Goal: Navigation & Orientation: Find specific page/section

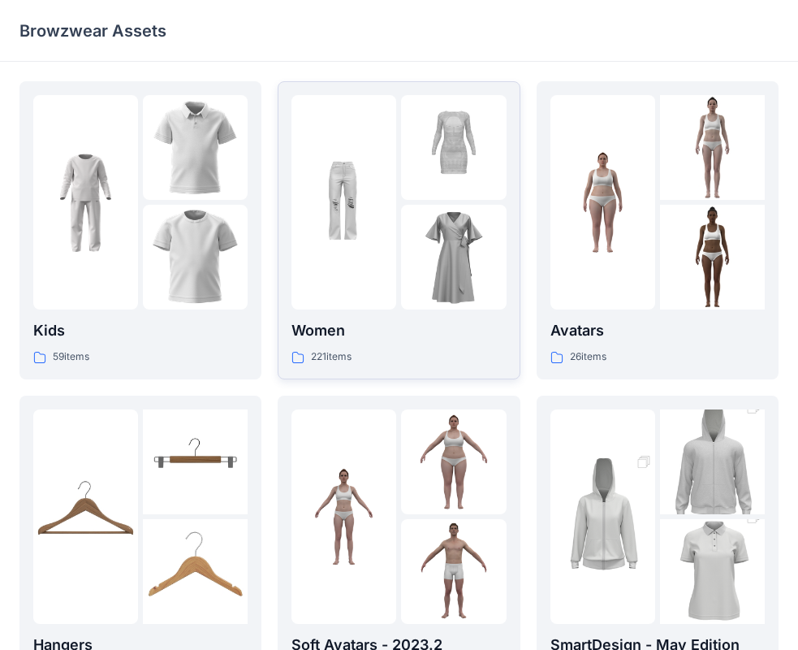
click at [431, 289] on img at bounding box center [453, 257] width 105 height 105
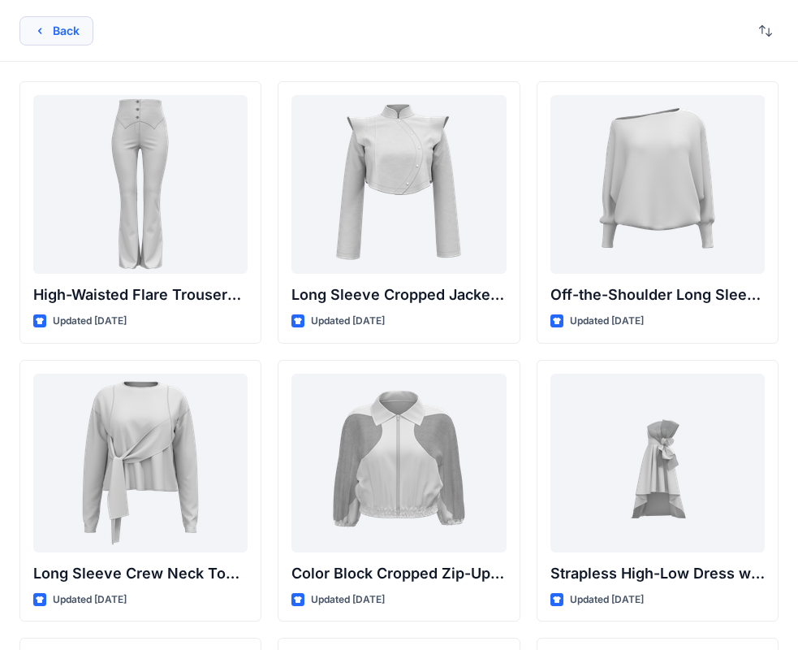
click at [45, 37] on button "Back" at bounding box center [56, 30] width 74 height 29
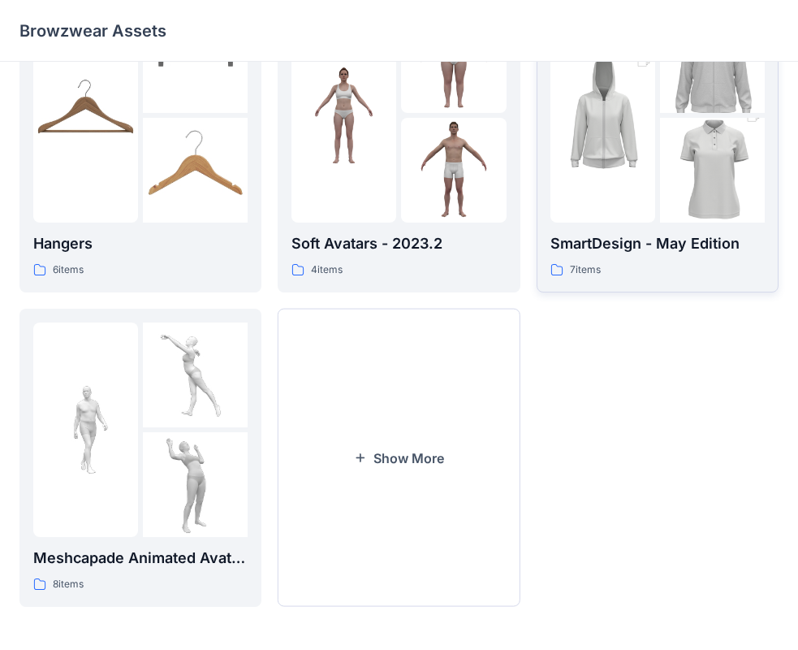
scroll to position [404, 0]
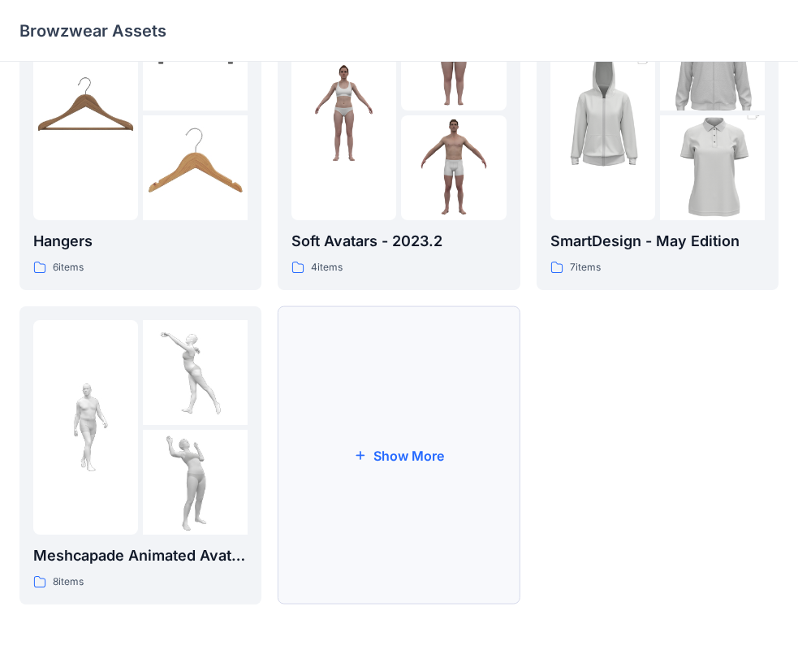
click at [388, 438] on button "Show More" at bounding box center [399, 455] width 242 height 298
click at [388, 438] on div at bounding box center [344, 427] width 105 height 214
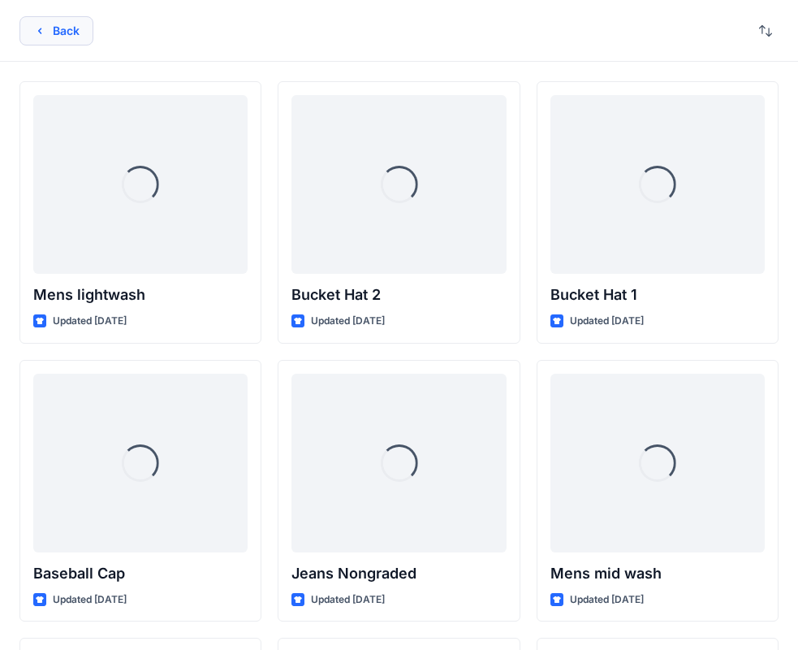
click at [60, 23] on button "Back" at bounding box center [56, 30] width 74 height 29
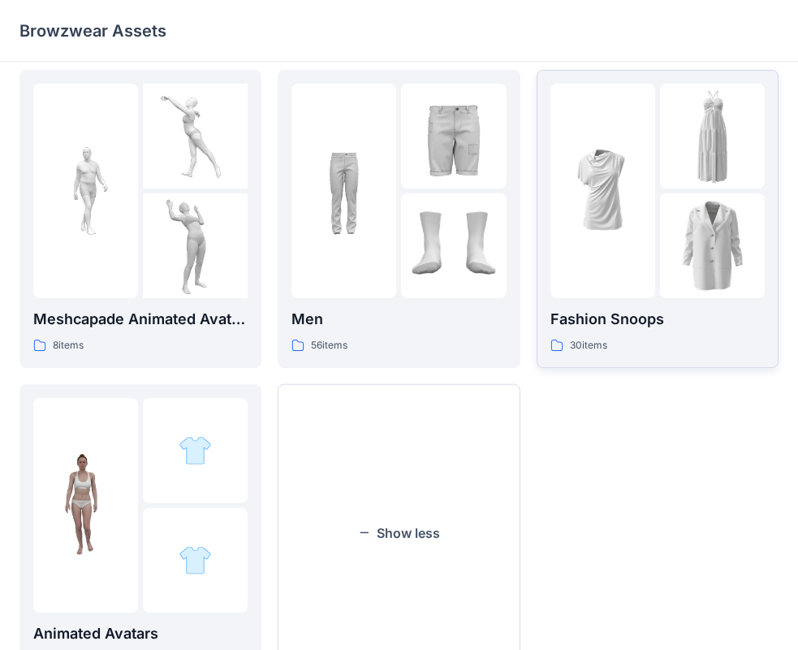
scroll to position [636, 0]
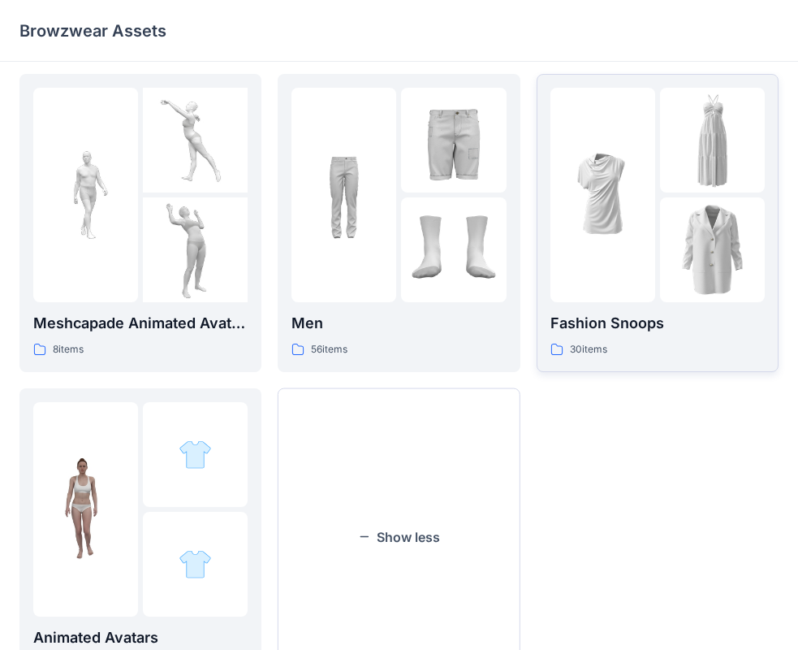
click at [661, 258] on img at bounding box center [712, 249] width 105 height 105
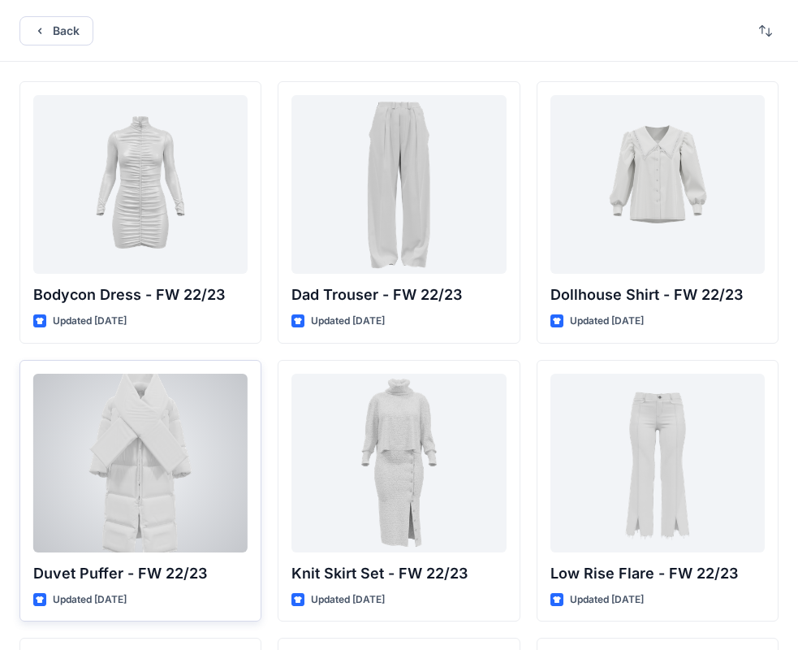
click at [162, 485] on div at bounding box center [140, 463] width 214 height 179
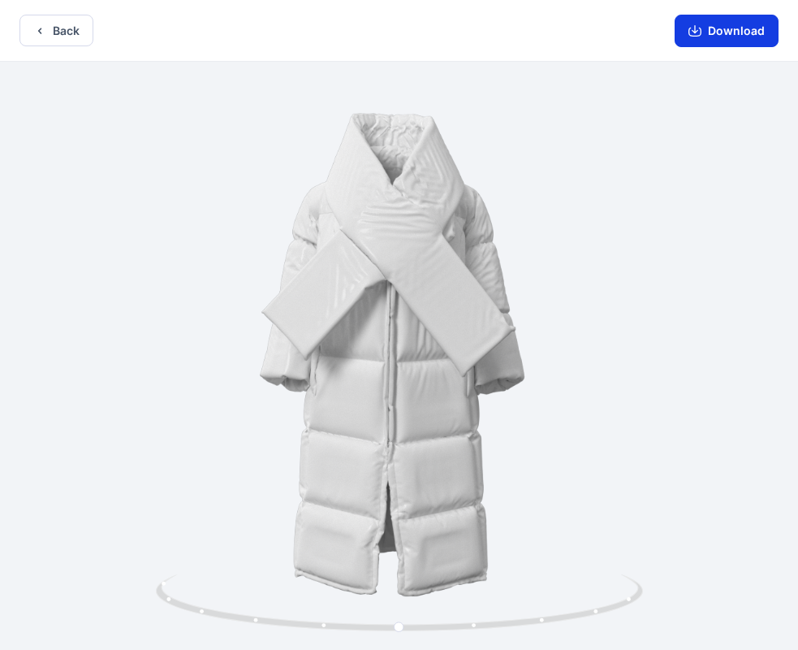
click at [746, 42] on button "Download" at bounding box center [727, 31] width 104 height 32
click at [39, 33] on icon "button" at bounding box center [39, 30] width 13 height 13
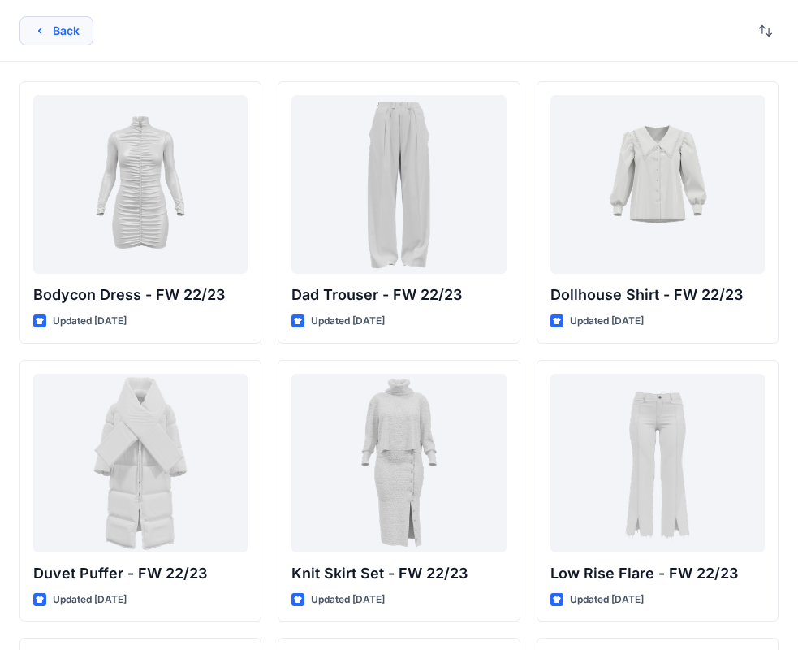
click at [43, 41] on button "Back" at bounding box center [56, 30] width 74 height 29
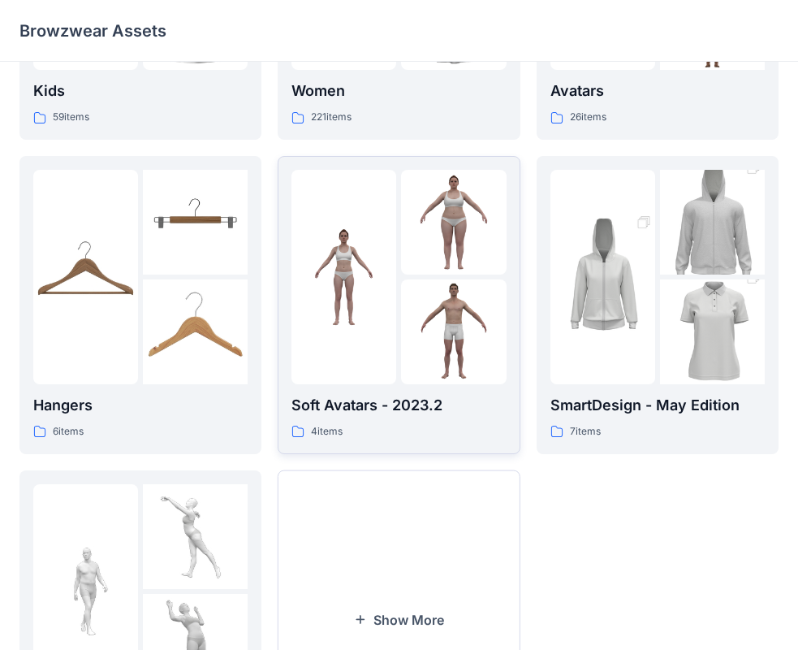
scroll to position [325, 0]
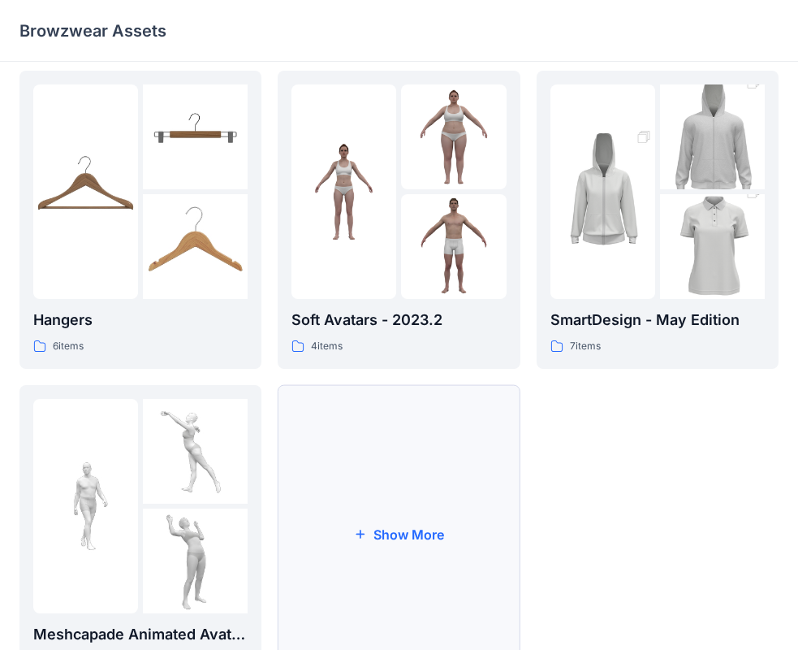
click at [463, 485] on button "Show More" at bounding box center [399, 534] width 242 height 298
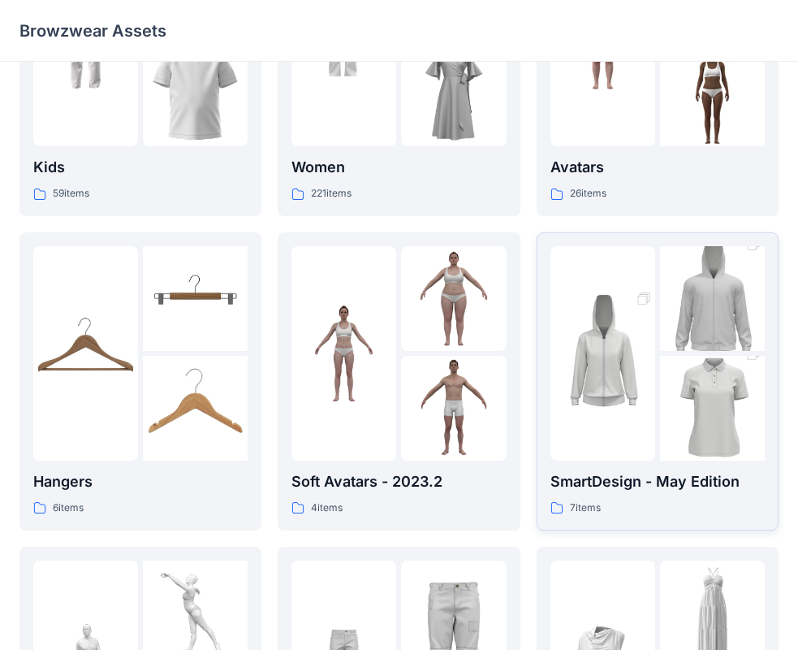
scroll to position [162, 0]
click at [671, 411] on img at bounding box center [712, 409] width 105 height 158
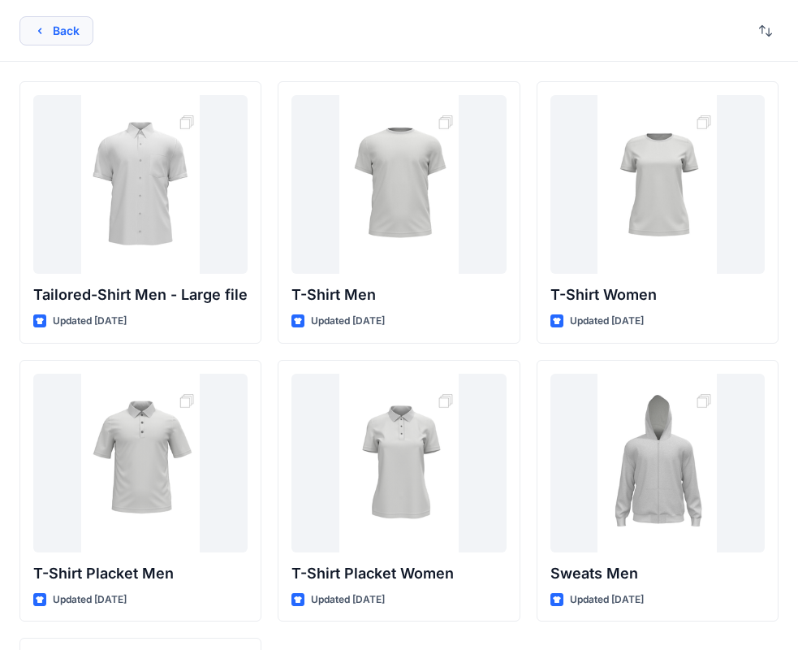
click at [76, 30] on button "Back" at bounding box center [56, 30] width 74 height 29
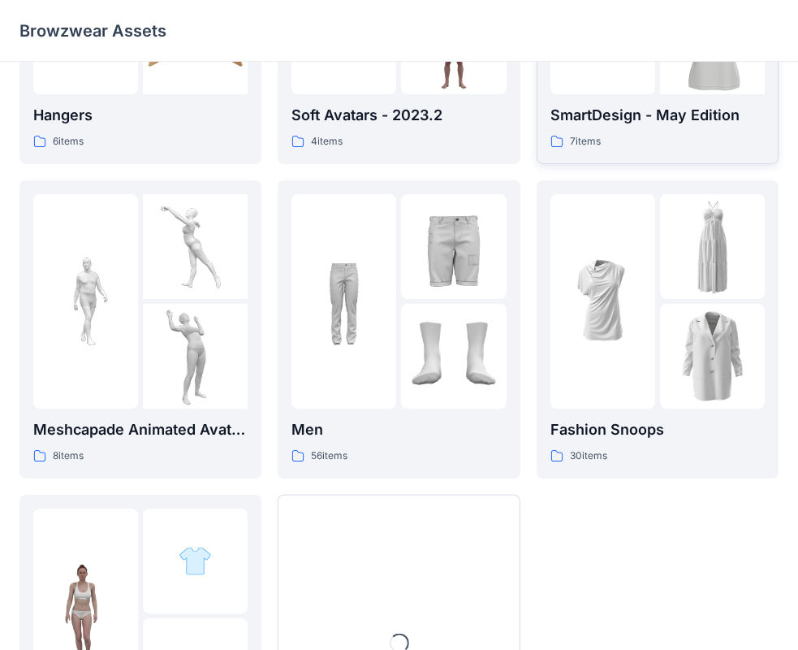
scroll to position [568, 0]
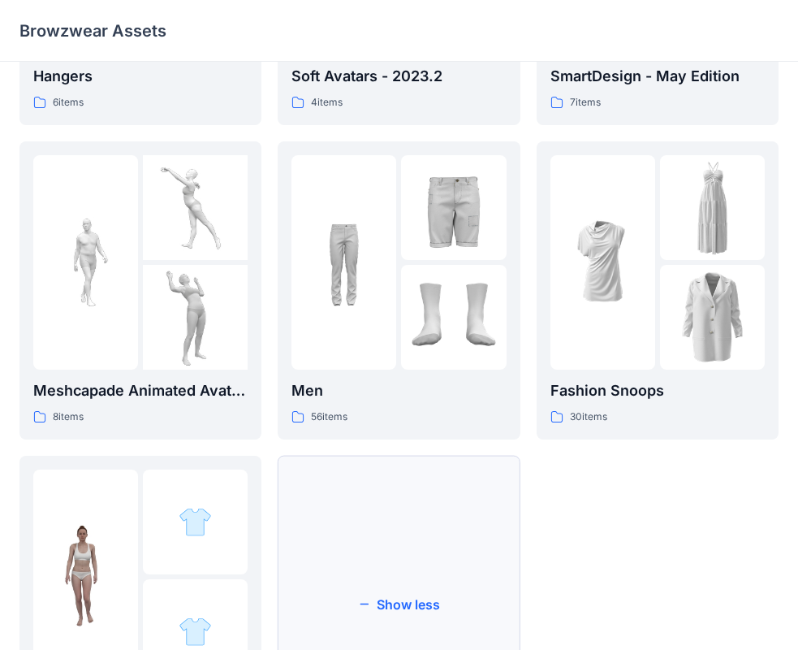
click at [469, 520] on button "Show less" at bounding box center [399, 605] width 242 height 298
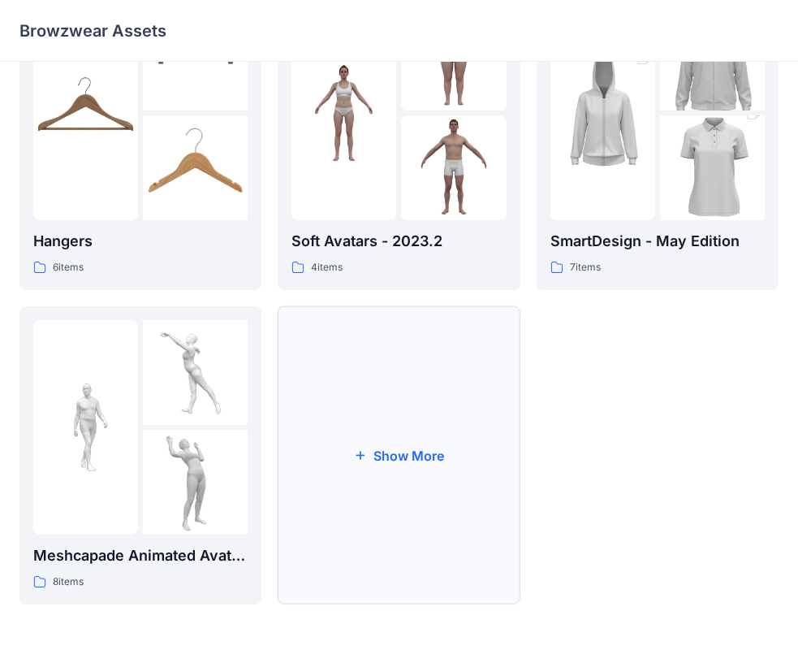
click at [477, 460] on button "Show More" at bounding box center [399, 455] width 242 height 298
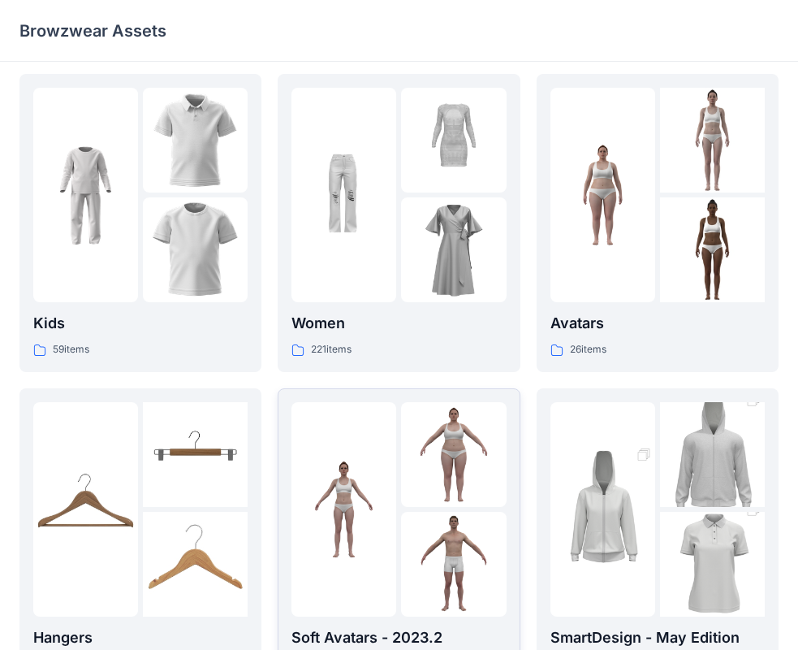
scroll to position [0, 0]
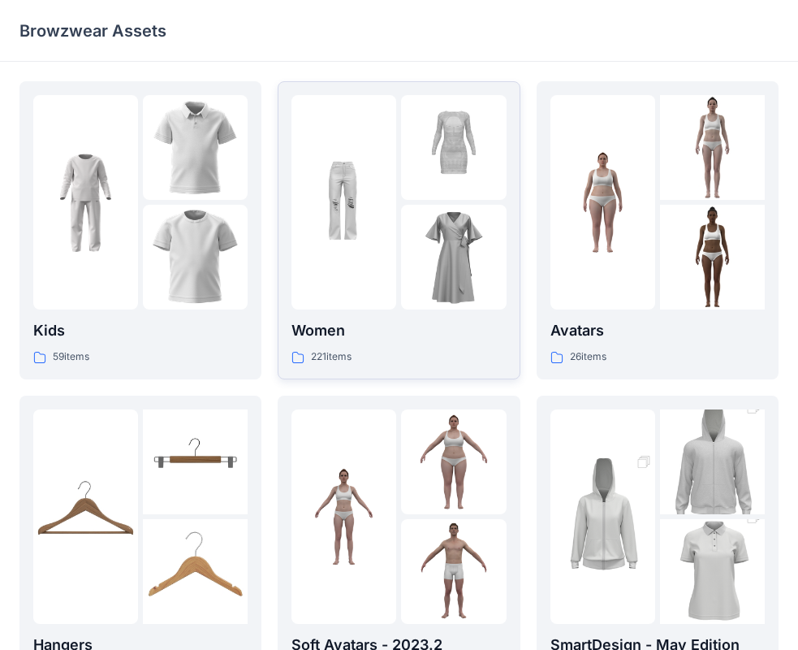
click at [469, 268] on img at bounding box center [453, 257] width 105 height 105
